Goal: Task Accomplishment & Management: Use online tool/utility

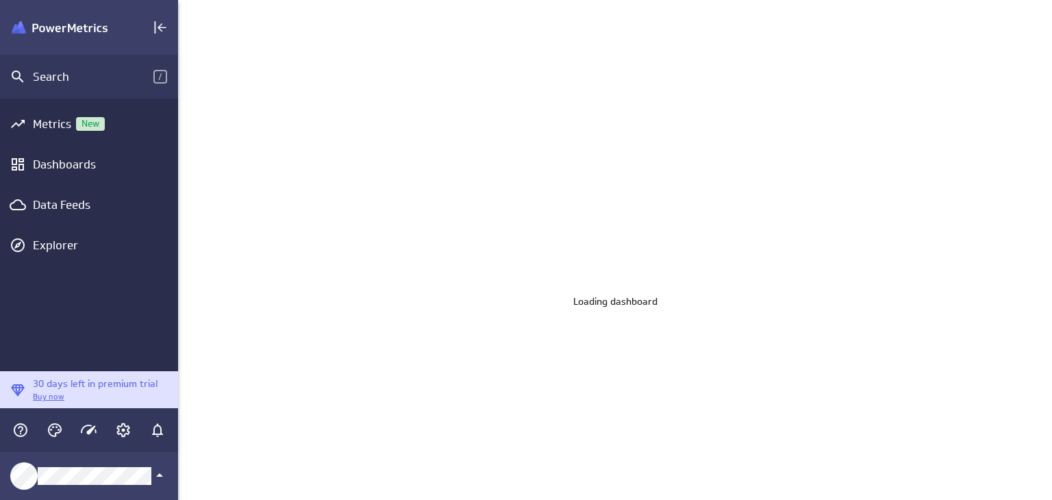
scroll to position [520, 895]
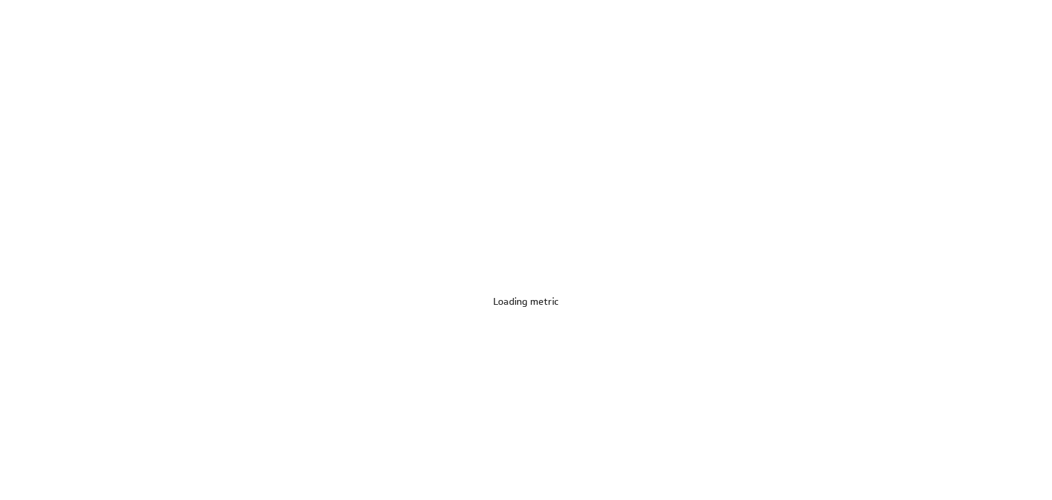
scroll to position [520, 1073]
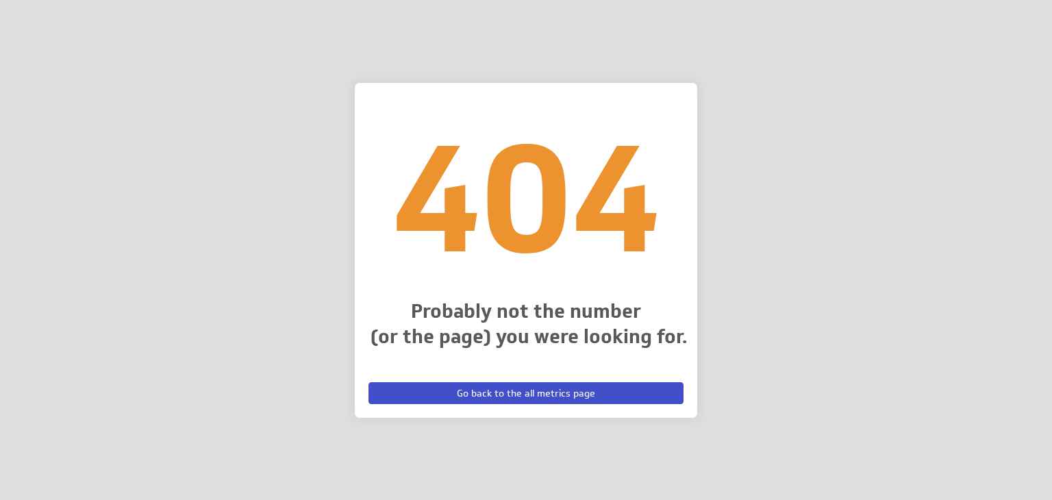
click at [519, 390] on span "Go back to the all metrics page" at bounding box center [526, 393] width 138 height 12
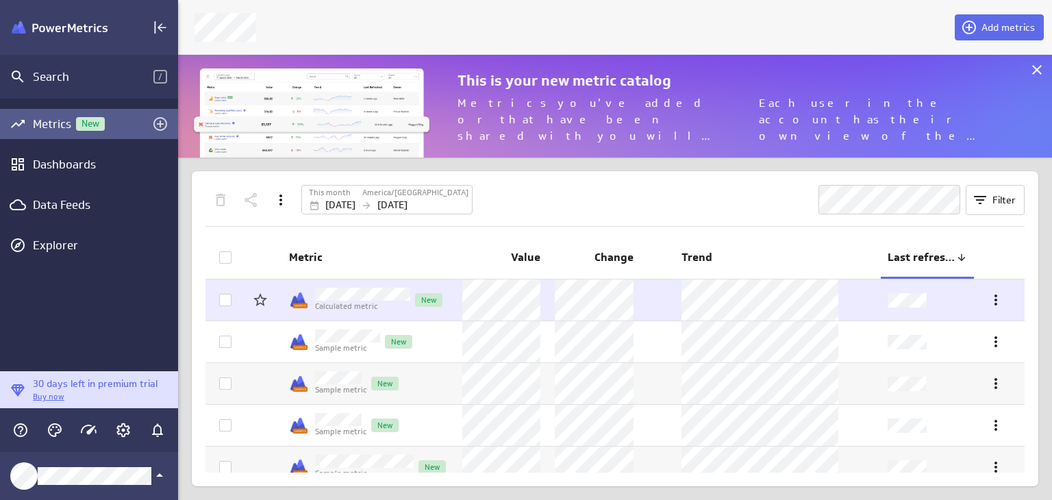
scroll to position [124, 895]
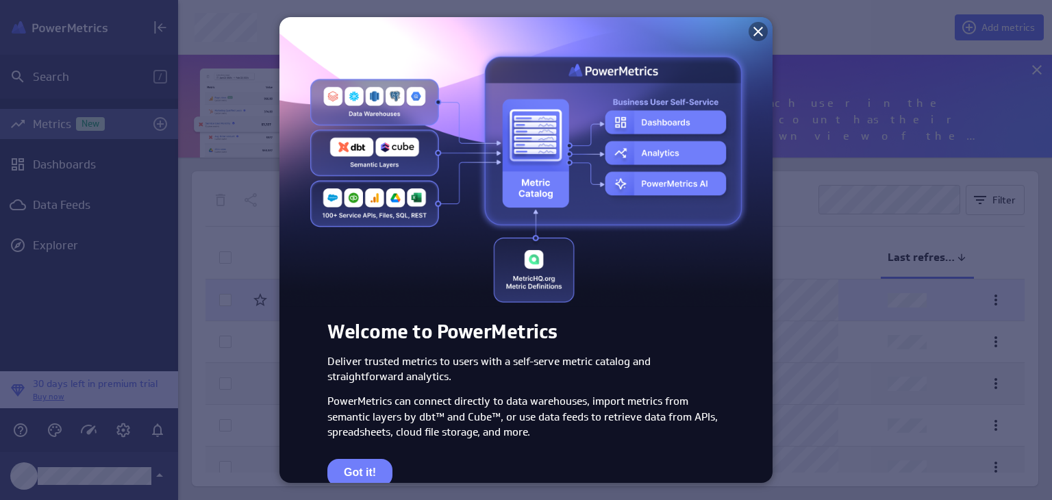
click at [752, 36] on icon at bounding box center [758, 31] width 16 height 16
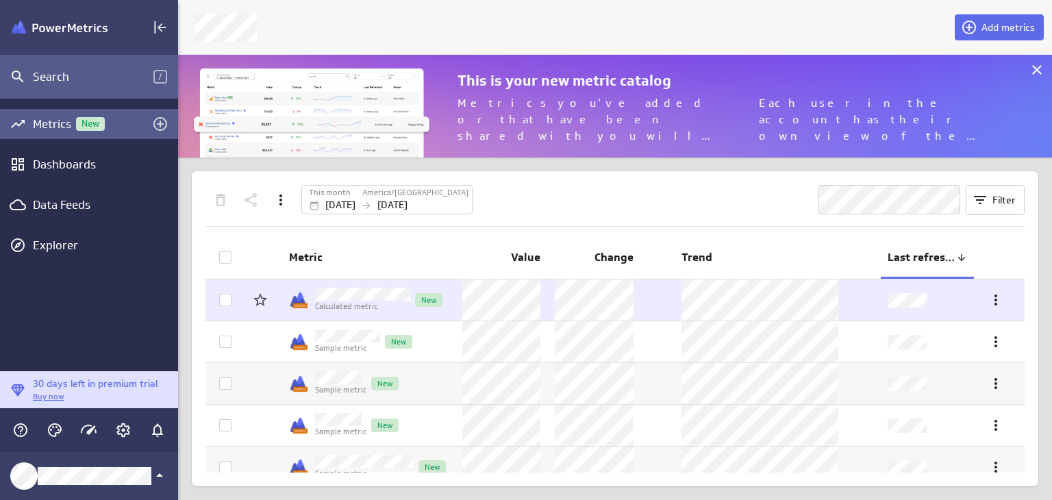
click at [121, 77] on div "Search" at bounding box center [93, 76] width 121 height 15
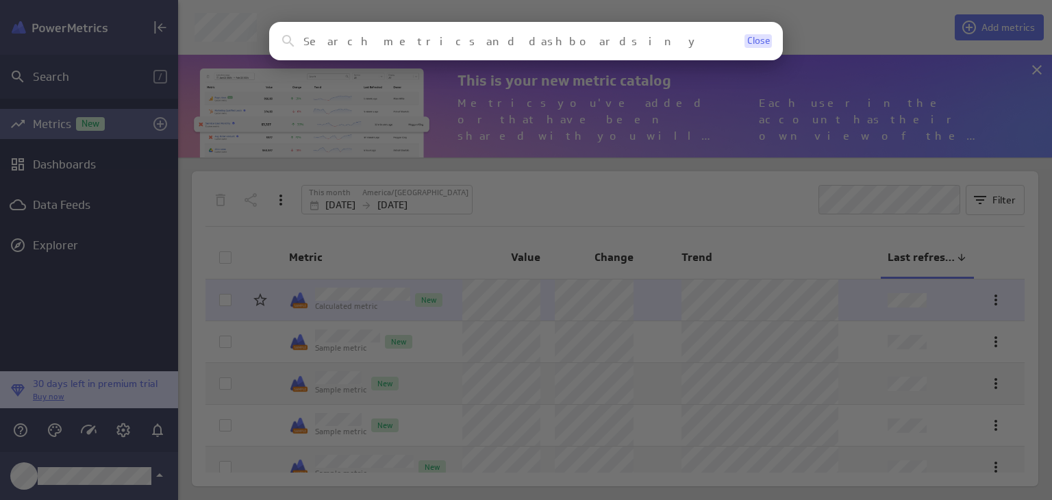
click at [766, 38] on span "Close" at bounding box center [758, 41] width 23 height 10
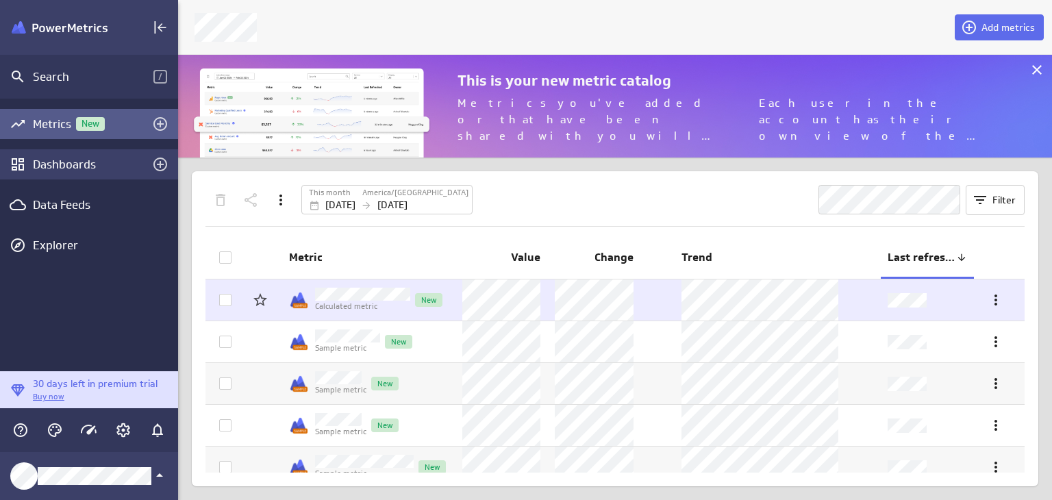
click at [77, 166] on div "Dashboards" at bounding box center [89, 164] width 112 height 15
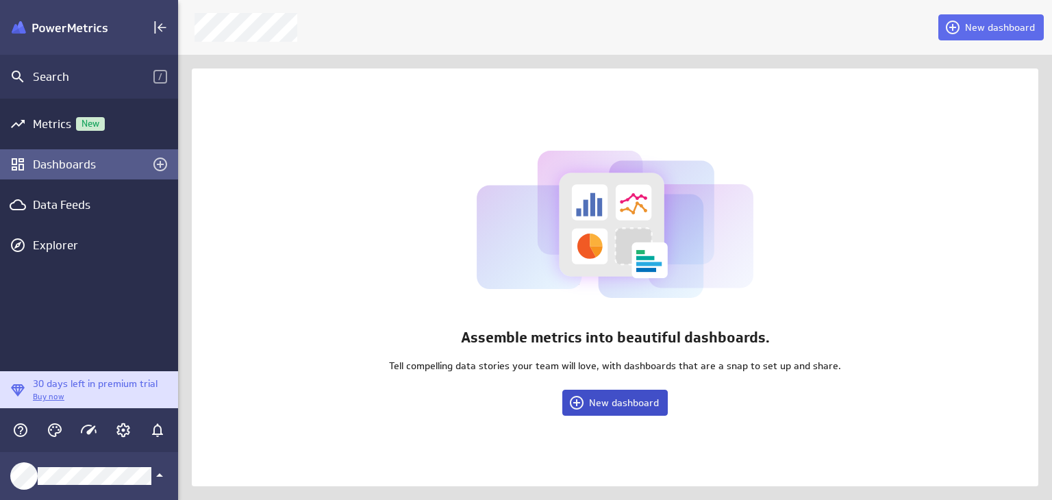
click at [629, 402] on span "New dashboard" at bounding box center [624, 402] width 70 height 12
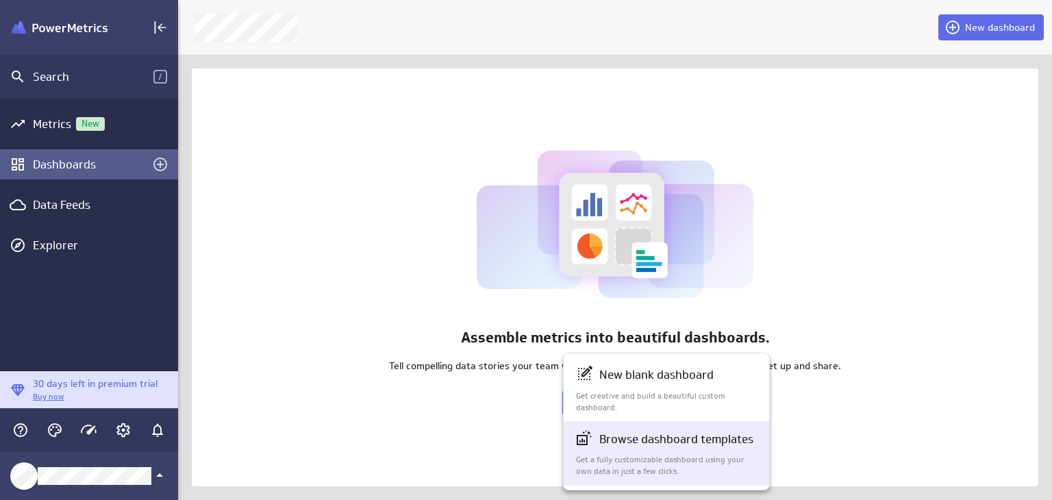
click at [635, 441] on p "Browse dashboard templates" at bounding box center [676, 439] width 154 height 17
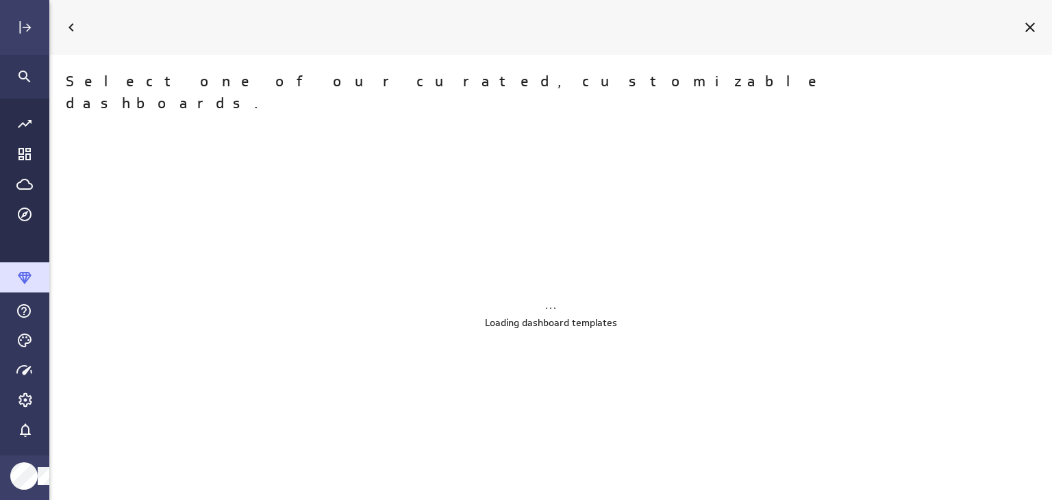
scroll to position [520, 1024]
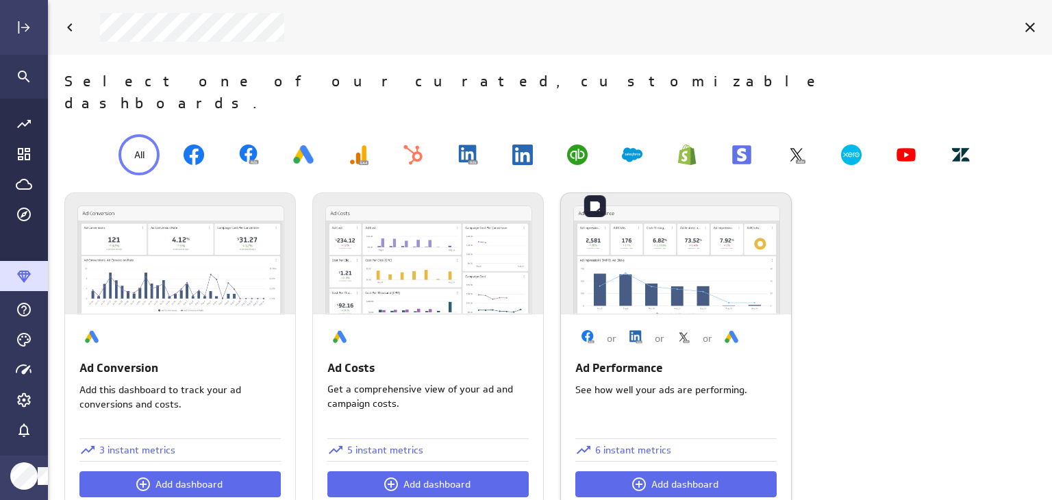
click at [687, 248] on img at bounding box center [676, 260] width 205 height 108
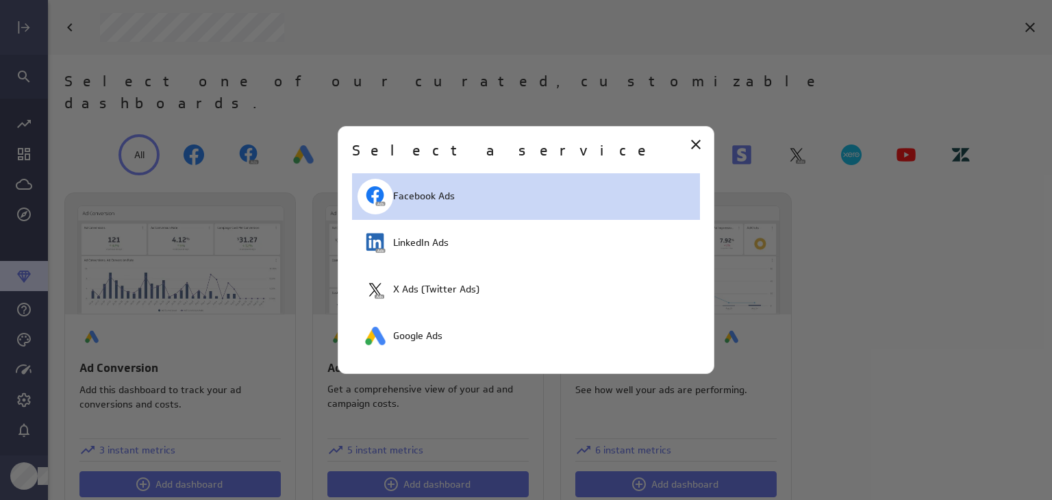
click at [528, 201] on div "Facebook Ads" at bounding box center [526, 196] width 348 height 47
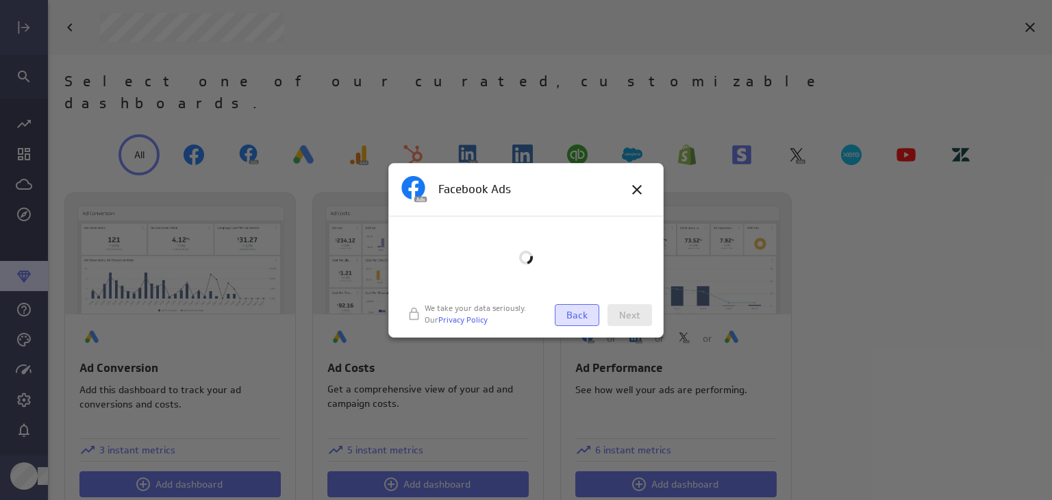
click at [579, 310] on span "Back" at bounding box center [576, 315] width 21 height 12
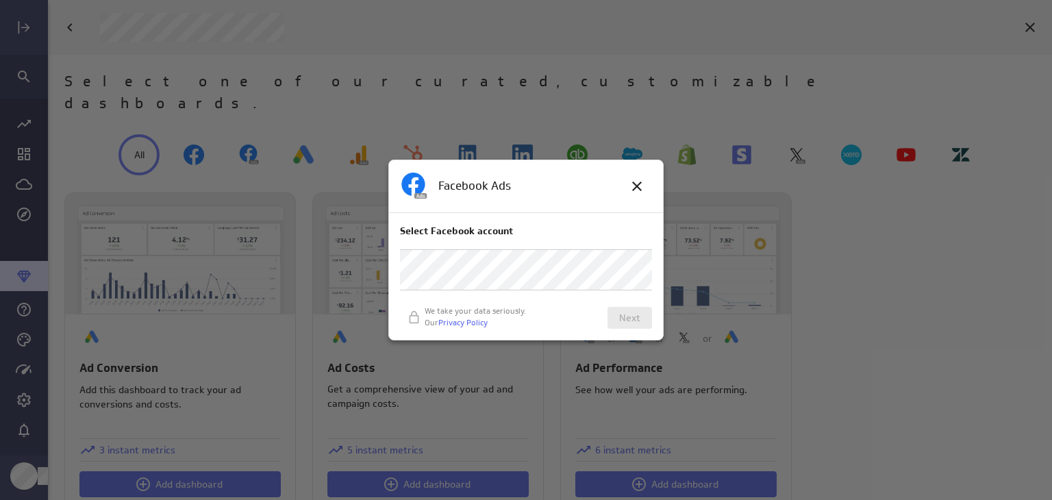
scroll to position [520, 1025]
